Goal: Task Accomplishment & Management: Use online tool/utility

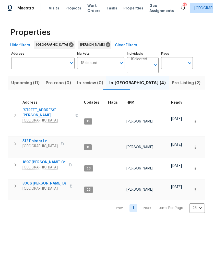
click at [45, 162] on span "1897 [PERSON_NAME] Ct" at bounding box center [43, 162] width 43 height 5
click at [196, 167] on icon "button" at bounding box center [195, 168] width 5 height 5
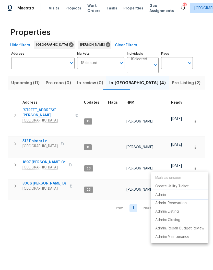
click at [164, 196] on p "Admin" at bounding box center [160, 194] width 11 height 5
click at [40, 111] on div at bounding box center [106, 135] width 213 height 270
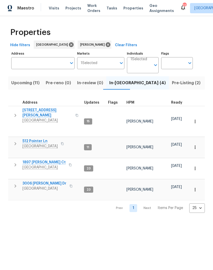
click at [39, 111] on span "[STREET_ADDRESS][PERSON_NAME]" at bounding box center [47, 113] width 50 height 10
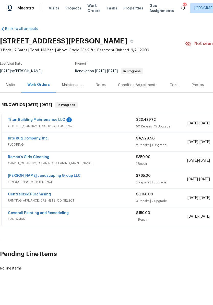
click at [176, 87] on div "Costs" at bounding box center [175, 85] width 10 height 5
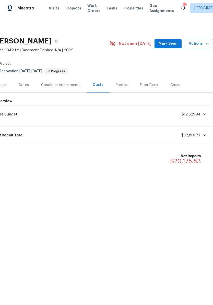
scroll to position [0, 76]
click at [169, 45] on span "Mark Seen" at bounding box center [168, 44] width 19 height 6
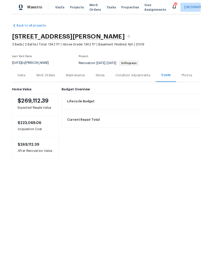
scroll to position [0, 0]
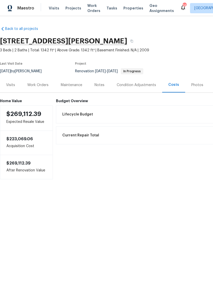
click at [42, 86] on div "Work Orders" at bounding box center [37, 85] width 21 height 5
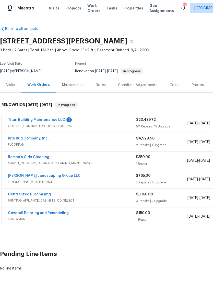
click at [48, 119] on link "Titan Building Maintenance LLC" at bounding box center [36, 120] width 57 height 4
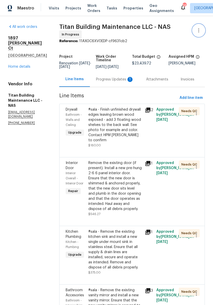
click at [202, 31] on icon "button" at bounding box center [199, 30] width 6 height 6
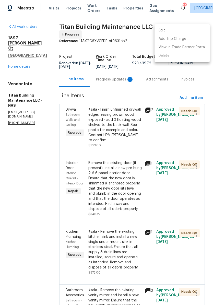
click at [175, 31] on li "Edit" at bounding box center [182, 30] width 55 height 8
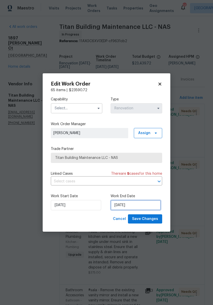
click at [140, 207] on input "10/3/2025" at bounding box center [136, 205] width 50 height 10
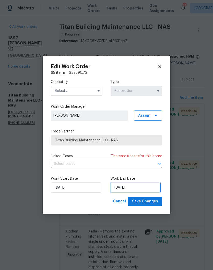
select select "9"
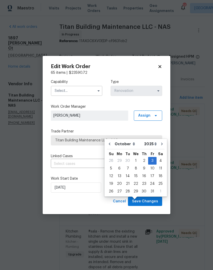
scroll to position [21, 0]
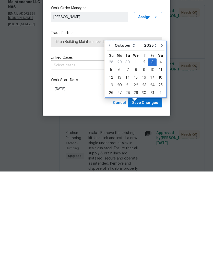
click at [109, 139] on button "Go to previous month" at bounding box center [110, 144] width 8 height 10
type input "[DATE]"
select select "8"
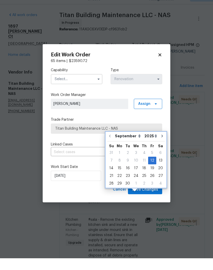
click at [161, 143] on button "Go to next month" at bounding box center [162, 148] width 8 height 10
type input "10/12/2025"
select select "9"
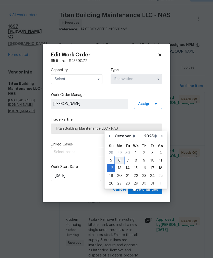
click at [121, 169] on div "6" at bounding box center [119, 172] width 8 height 7
type input "[DATE]"
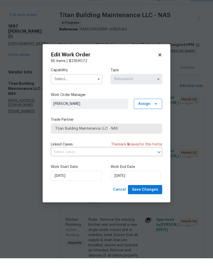
click at [81, 86] on input "text" at bounding box center [77, 91] width 52 height 10
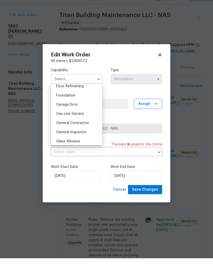
scroll to position [211, 0]
click at [86, 134] on span "General Contractor" at bounding box center [72, 136] width 33 height 4
type input "General Contractor"
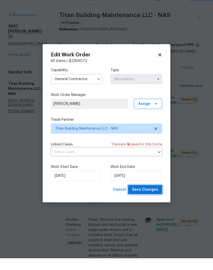
click at [151, 199] on span "Save Changes" at bounding box center [145, 202] width 26 height 6
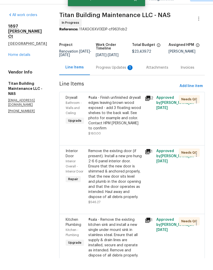
scroll to position [21, 0]
click at [20, 65] on link "Home details" at bounding box center [19, 67] width 22 height 4
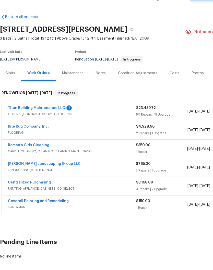
click at [49, 118] on link "Titan Building Maintenance LLC" at bounding box center [36, 120] width 57 height 4
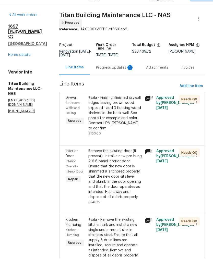
click at [111, 77] on div "Progress Updates 1" at bounding box center [115, 79] width 38 height 5
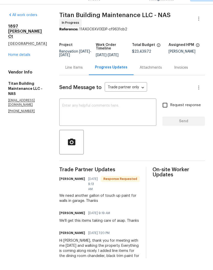
click at [24, 65] on link "Home details" at bounding box center [19, 67] width 22 height 4
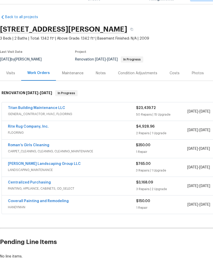
click at [42, 155] on link "Roman’s Girls Cleaning" at bounding box center [28, 157] width 41 height 4
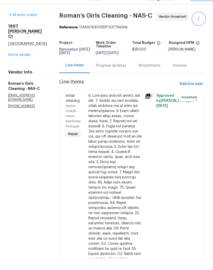
click at [200, 27] on icon "button" at bounding box center [199, 30] width 6 height 6
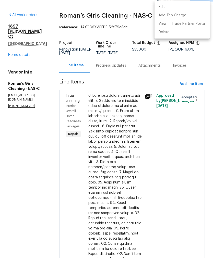
click at [172, 15] on li "Edit" at bounding box center [182, 19] width 55 height 8
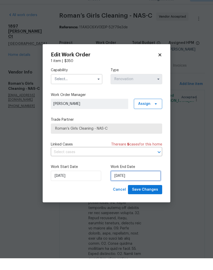
click at [144, 183] on input "10/3/2025" at bounding box center [136, 188] width 50 height 10
select select "9"
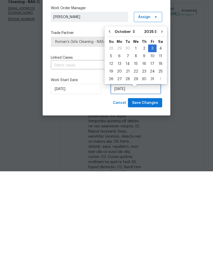
scroll to position [4, 0]
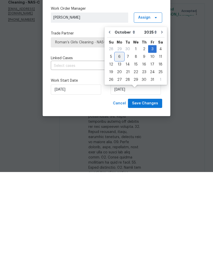
click at [121, 151] on div "6" at bounding box center [119, 154] width 8 height 7
type input "[DATE]"
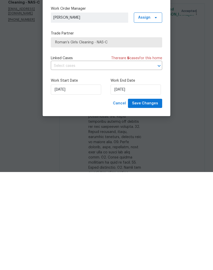
scroll to position [21, 0]
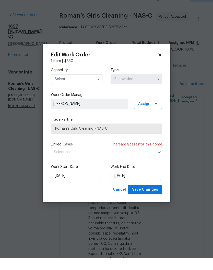
click at [92, 86] on input "text" at bounding box center [77, 91] width 52 height 10
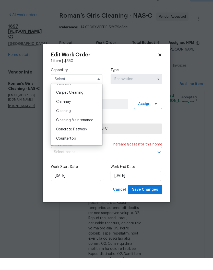
scroll to position [53, 0]
click at [70, 118] on div "Cleaning" at bounding box center [76, 122] width 49 height 9
type input "Cleaning"
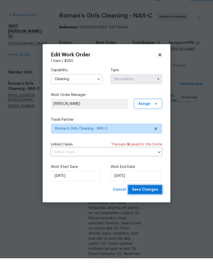
click at [147, 199] on span "Save Changes" at bounding box center [145, 202] width 26 height 6
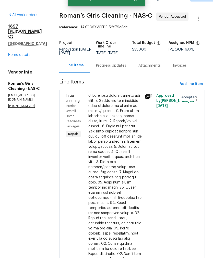
scroll to position [21, 0]
click at [24, 65] on link "Home details" at bounding box center [19, 67] width 22 height 4
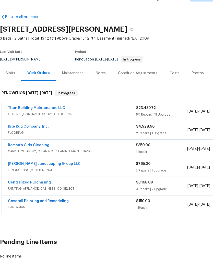
click at [45, 174] on link "Sandoval Landscaping Group LLC" at bounding box center [44, 176] width 73 height 4
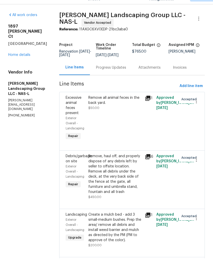
click at [201, 27] on icon "button" at bounding box center [199, 30] width 6 height 6
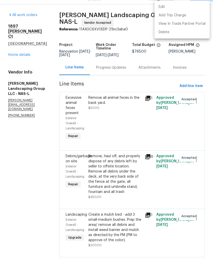
click at [166, 15] on li "Edit" at bounding box center [182, 19] width 55 height 8
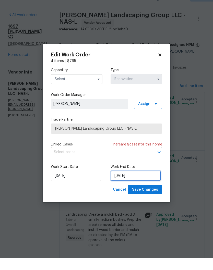
click at [140, 183] on input "10/3/2025" at bounding box center [136, 188] width 50 height 10
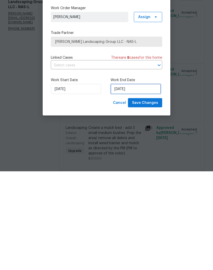
select select "9"
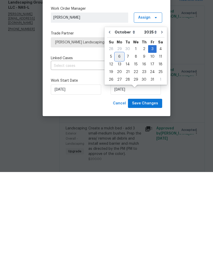
click at [118, 151] on div "6" at bounding box center [119, 154] width 8 height 7
type input "[DATE]"
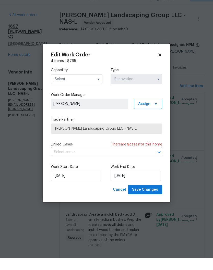
click at [89, 86] on input "text" at bounding box center [77, 91] width 52 height 10
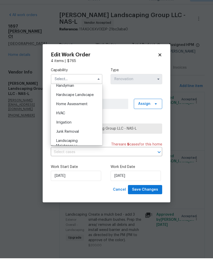
scroll to position [312, 0]
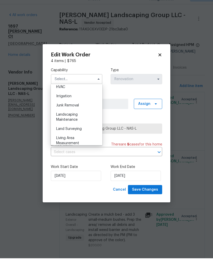
click at [75, 125] on span "Landscaping Maintenance" at bounding box center [66, 129] width 21 height 9
type input "Landscaping Maintenance"
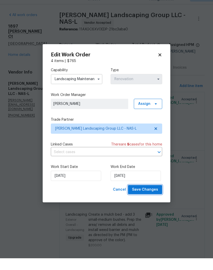
click at [149, 199] on span "Save Changes" at bounding box center [145, 202] width 26 height 6
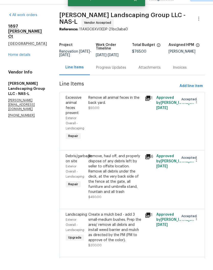
scroll to position [21, 0]
click at [25, 65] on link "Home details" at bounding box center [19, 67] width 22 height 4
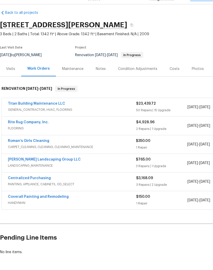
scroll to position [4, 0]
click at [33, 132] on link "Rite Rug Company, Inc." at bounding box center [28, 134] width 41 height 4
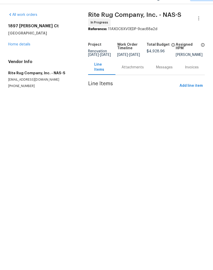
scroll to position [0, 0]
click at [28, 55] on link "Home details" at bounding box center [19, 57] width 22 height 4
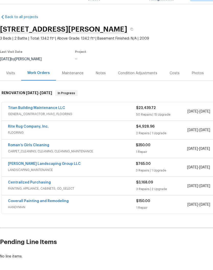
click at [39, 155] on link "Roman’s Girls Cleaning" at bounding box center [28, 157] width 41 height 4
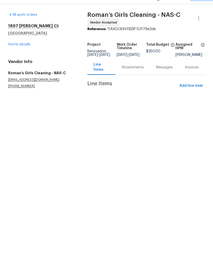
scroll to position [0, 0]
click at [24, 55] on link "Home details" at bounding box center [19, 57] width 22 height 4
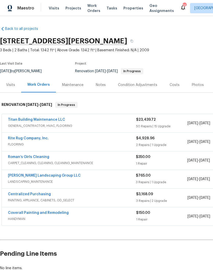
click at [44, 157] on link "Roman’s Girls Cleaning" at bounding box center [28, 157] width 41 height 4
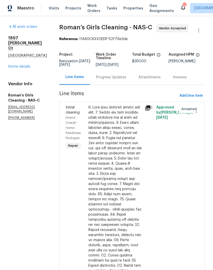
click at [126, 80] on div "Progress Updates" at bounding box center [111, 77] width 30 height 5
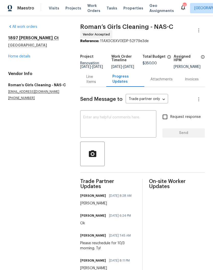
click at [111, 122] on textarea at bounding box center [118, 125] width 70 height 18
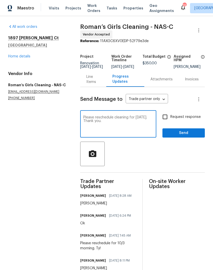
type textarea "Please reschedule cleaning for Monday 10/6. Thank you."
click at [166, 121] on input "Request response" at bounding box center [165, 117] width 11 height 11
checkbox input "true"
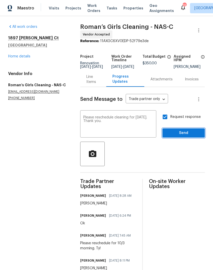
click at [190, 137] on span "Send" at bounding box center [184, 133] width 34 height 6
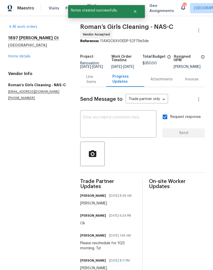
click at [25, 58] on link "Home details" at bounding box center [19, 57] width 22 height 4
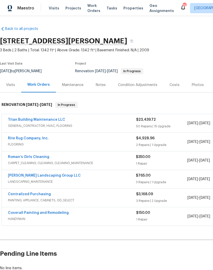
click at [52, 120] on link "Titan Building Maintenance LLC" at bounding box center [36, 120] width 57 height 4
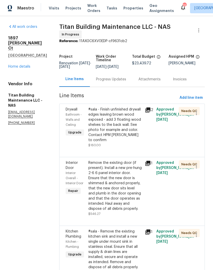
click at [112, 77] on div "Progress Updates" at bounding box center [111, 79] width 30 height 5
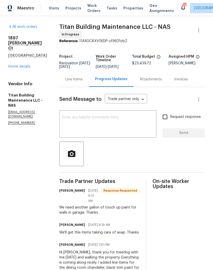
click at [126, 121] on textarea at bounding box center [107, 125] width 91 height 18
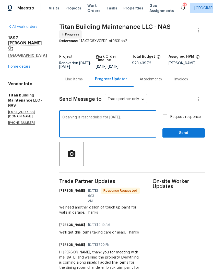
type textarea "Cleaning is rescheduled for Monday 10/6."
click at [190, 131] on span "Send" at bounding box center [184, 133] width 34 height 6
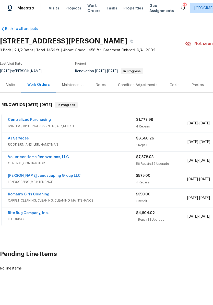
click at [53, 158] on link "Volunteer Home Renovations, LLC" at bounding box center [38, 157] width 61 height 4
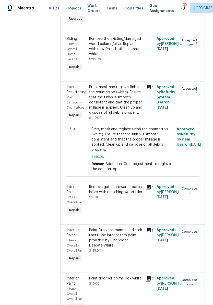
scroll to position [2060, 0]
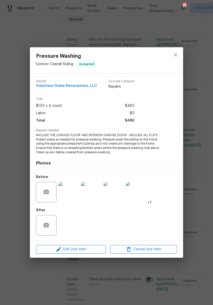
click at [73, 193] on img at bounding box center [69, 192] width 20 height 20
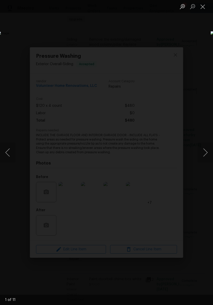
click at [206, 154] on button "Next image" at bounding box center [205, 152] width 15 height 20
click at [207, 155] on button "Next image" at bounding box center [205, 152] width 15 height 20
click at [11, 155] on button "Previous image" at bounding box center [7, 152] width 15 height 20
click at [206, 152] on button "Next image" at bounding box center [205, 152] width 15 height 20
click at [207, 153] on button "Next image" at bounding box center [205, 152] width 15 height 20
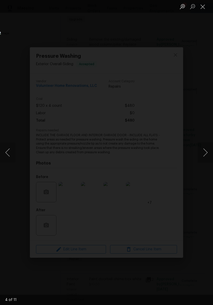
click at [206, 154] on button "Next image" at bounding box center [205, 152] width 15 height 20
click at [207, 156] on button "Next image" at bounding box center [205, 152] width 15 height 20
click at [206, 155] on button "Next image" at bounding box center [205, 152] width 15 height 20
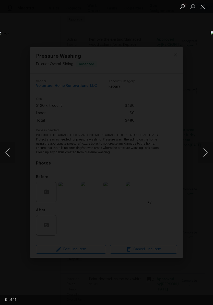
click at [206, 154] on button "Next image" at bounding box center [205, 152] width 15 height 20
click at [202, 9] on button "Close lightbox" at bounding box center [203, 6] width 10 height 9
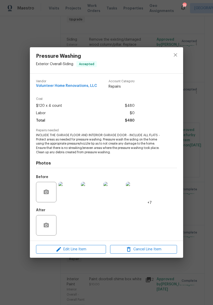
click at [139, 192] on img at bounding box center [136, 192] width 20 height 20
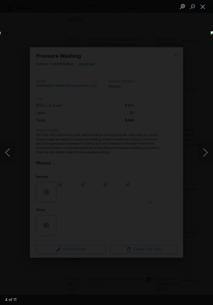
click at [204, 8] on button "Close lightbox" at bounding box center [203, 6] width 10 height 9
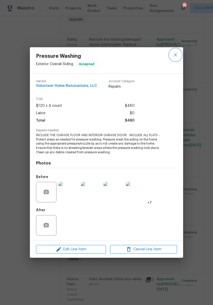
click at [177, 58] on icon "close" at bounding box center [176, 55] width 6 height 6
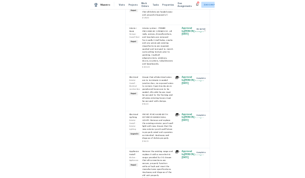
scroll to position [1163, 0]
